Goal: Check status

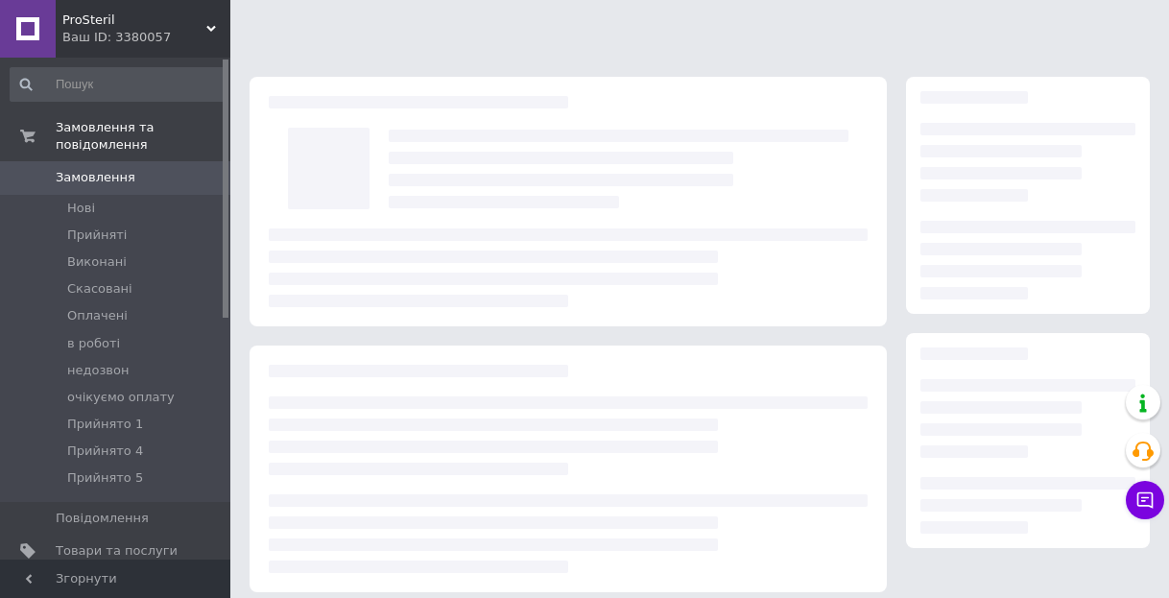
scroll to position [279, 0]
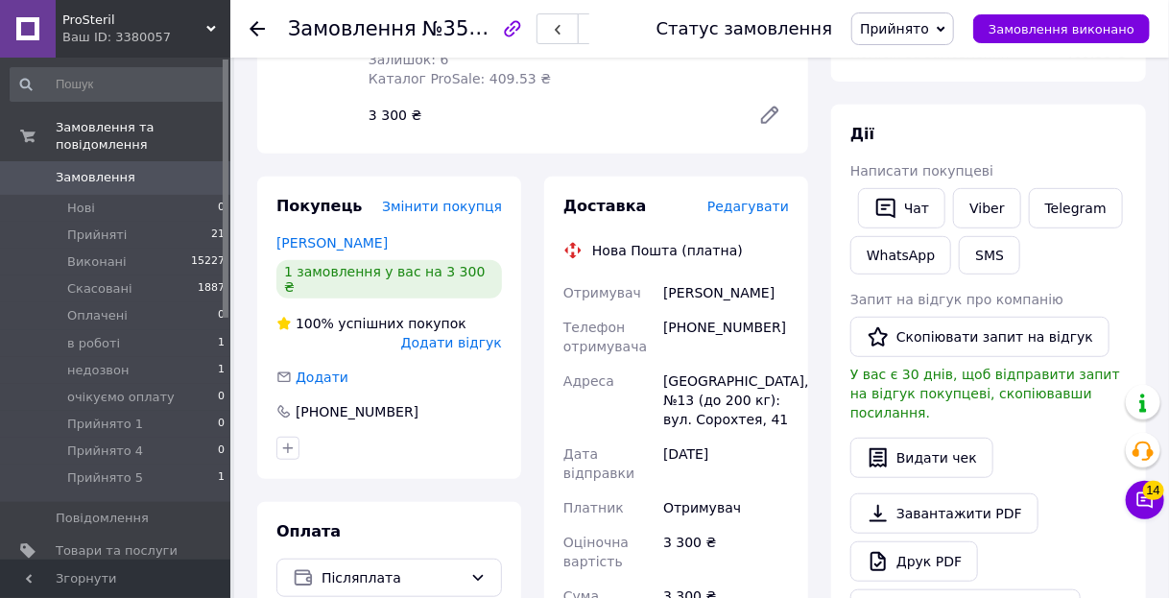
drag, startPoint x: 100, startPoint y: 215, endPoint x: 400, endPoint y: 283, distance: 308.2
click at [100, 227] on span "Прийняті" at bounding box center [97, 235] width 60 height 17
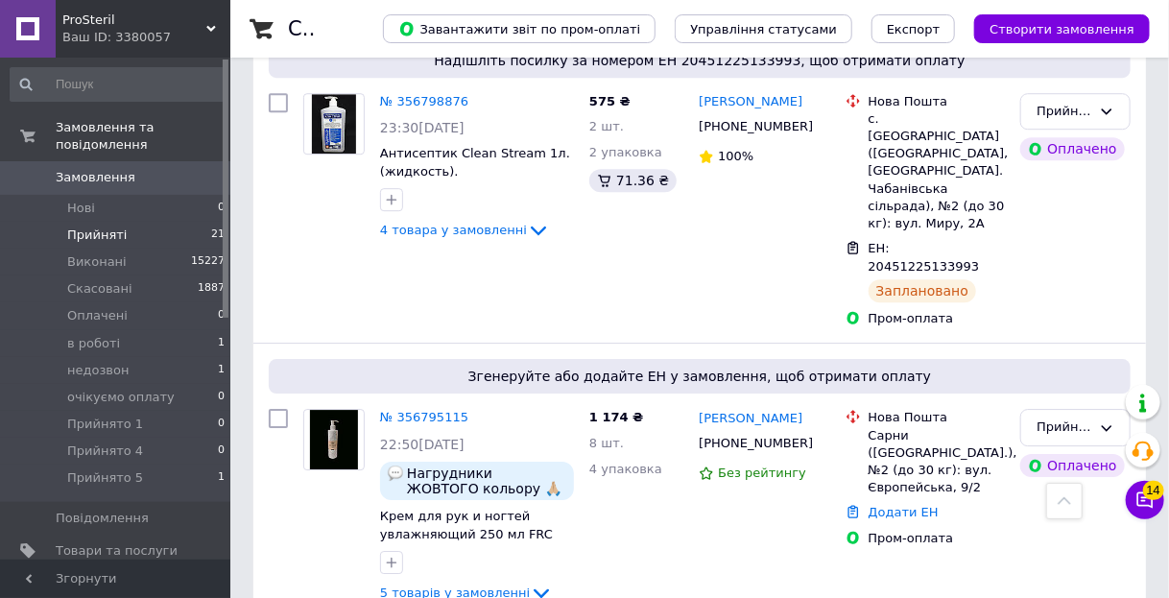
scroll to position [2304, 0]
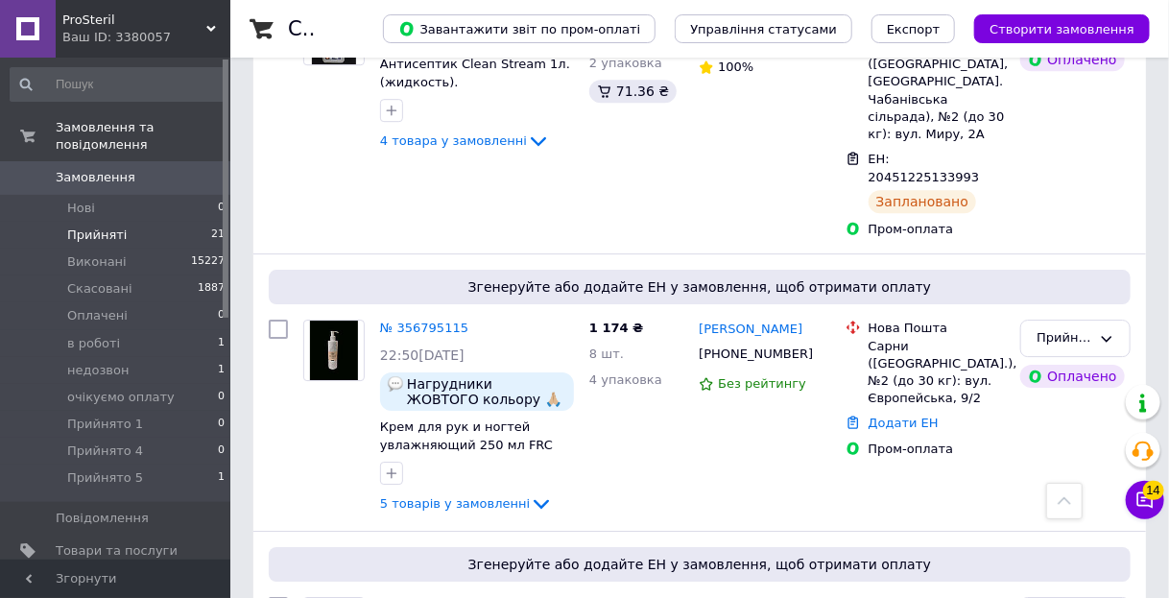
click at [235, 263] on div "Список замовлень Завантажити звіт по пром-оплаті Управління статусами Експорт С…" at bounding box center [699, 291] width 939 height 5190
click at [131, 357] on li "недозвон 1" at bounding box center [118, 370] width 236 height 27
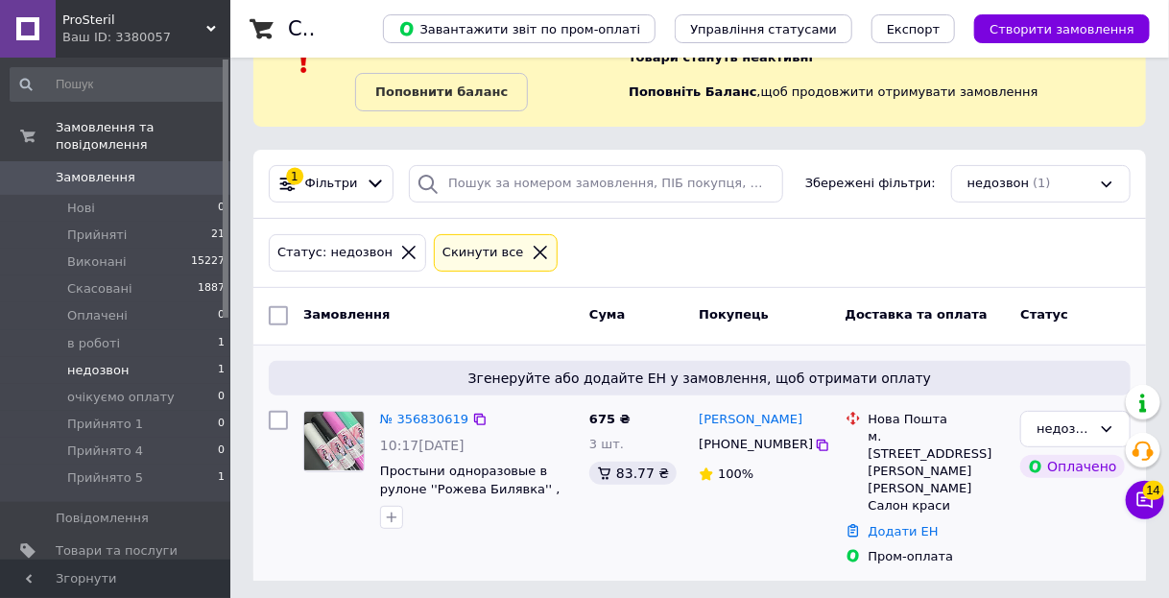
scroll to position [88, 0]
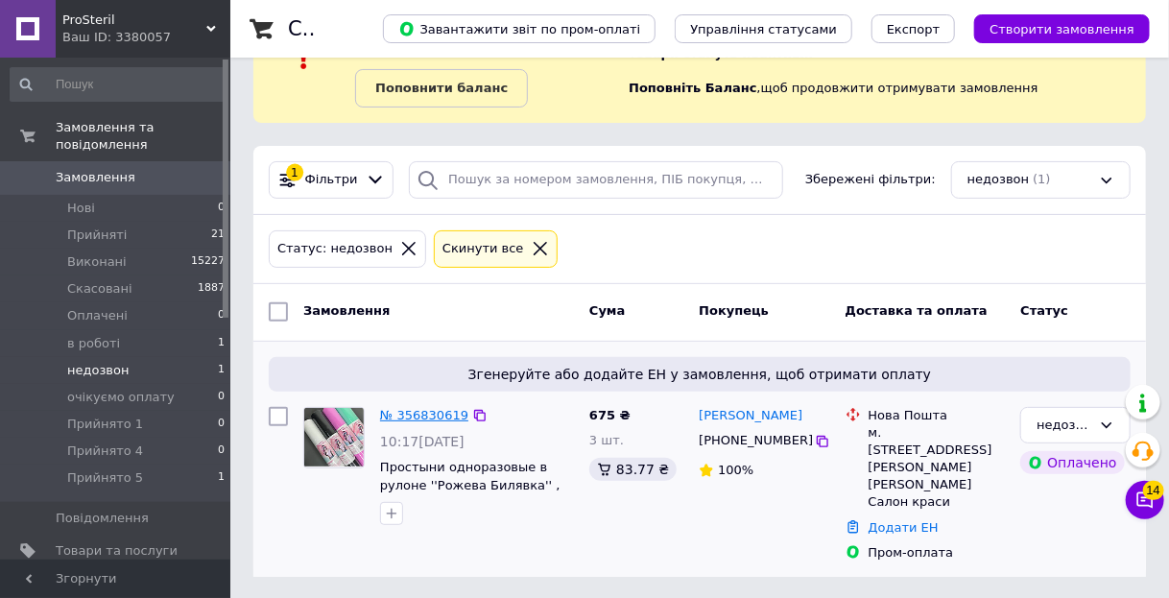
click at [438, 411] on link "№ 356830619" at bounding box center [424, 415] width 88 height 14
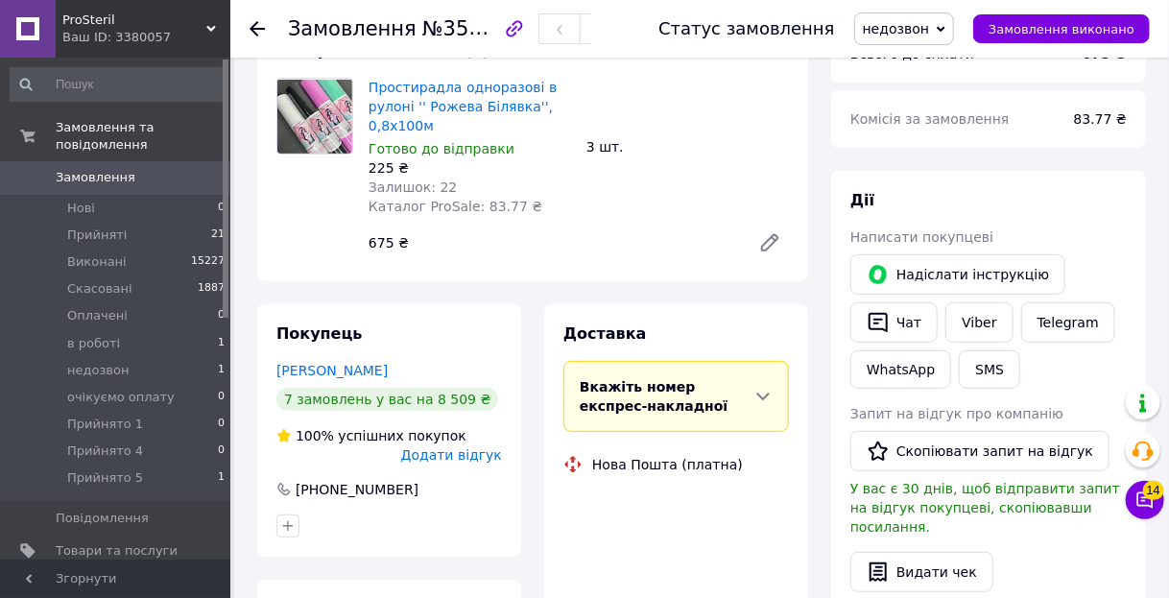
scroll to position [396, 0]
